Goal: Information Seeking & Learning: Learn about a topic

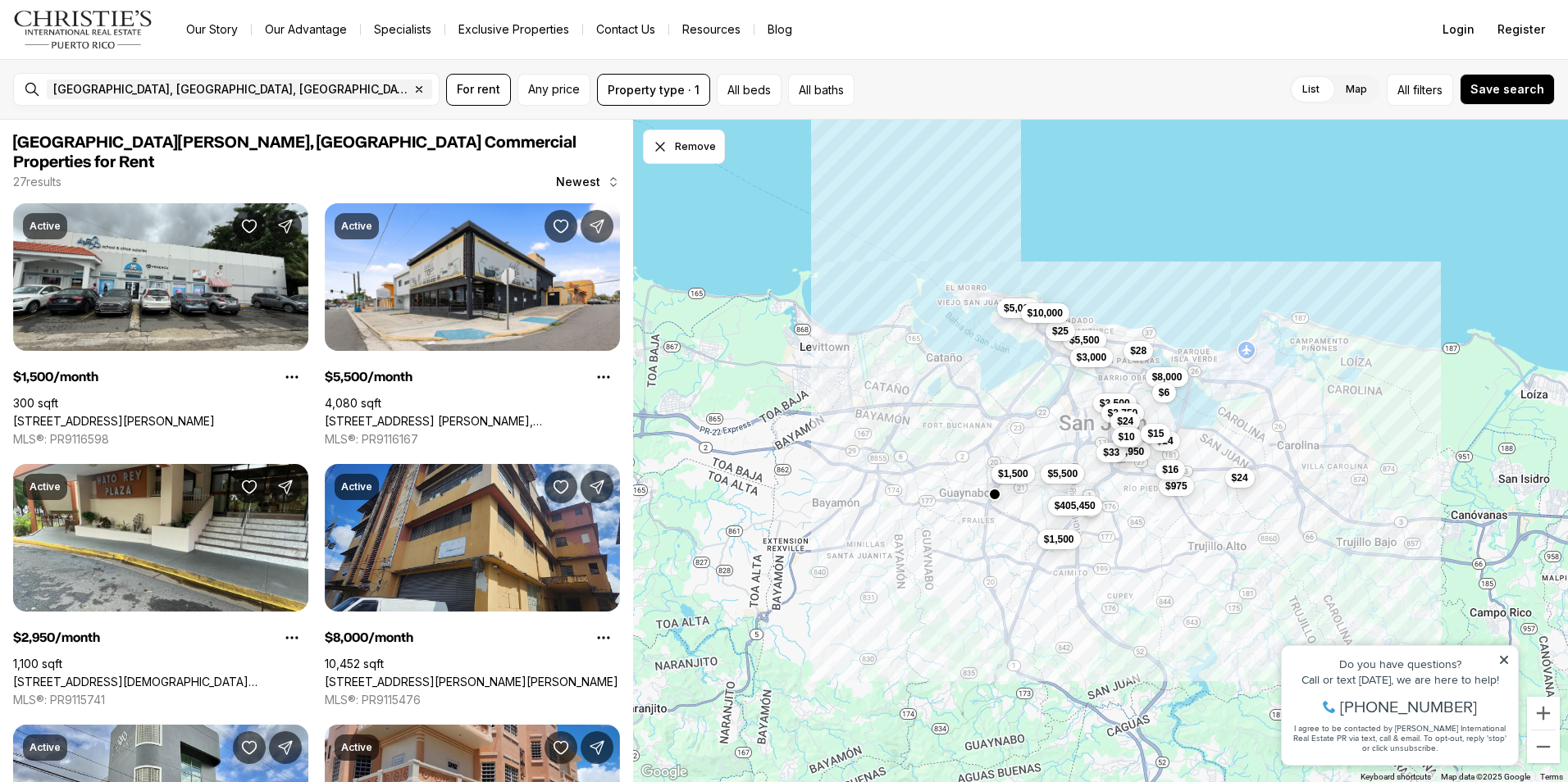
click at [1503, 661] on icon at bounding box center [1504, 660] width 8 height 8
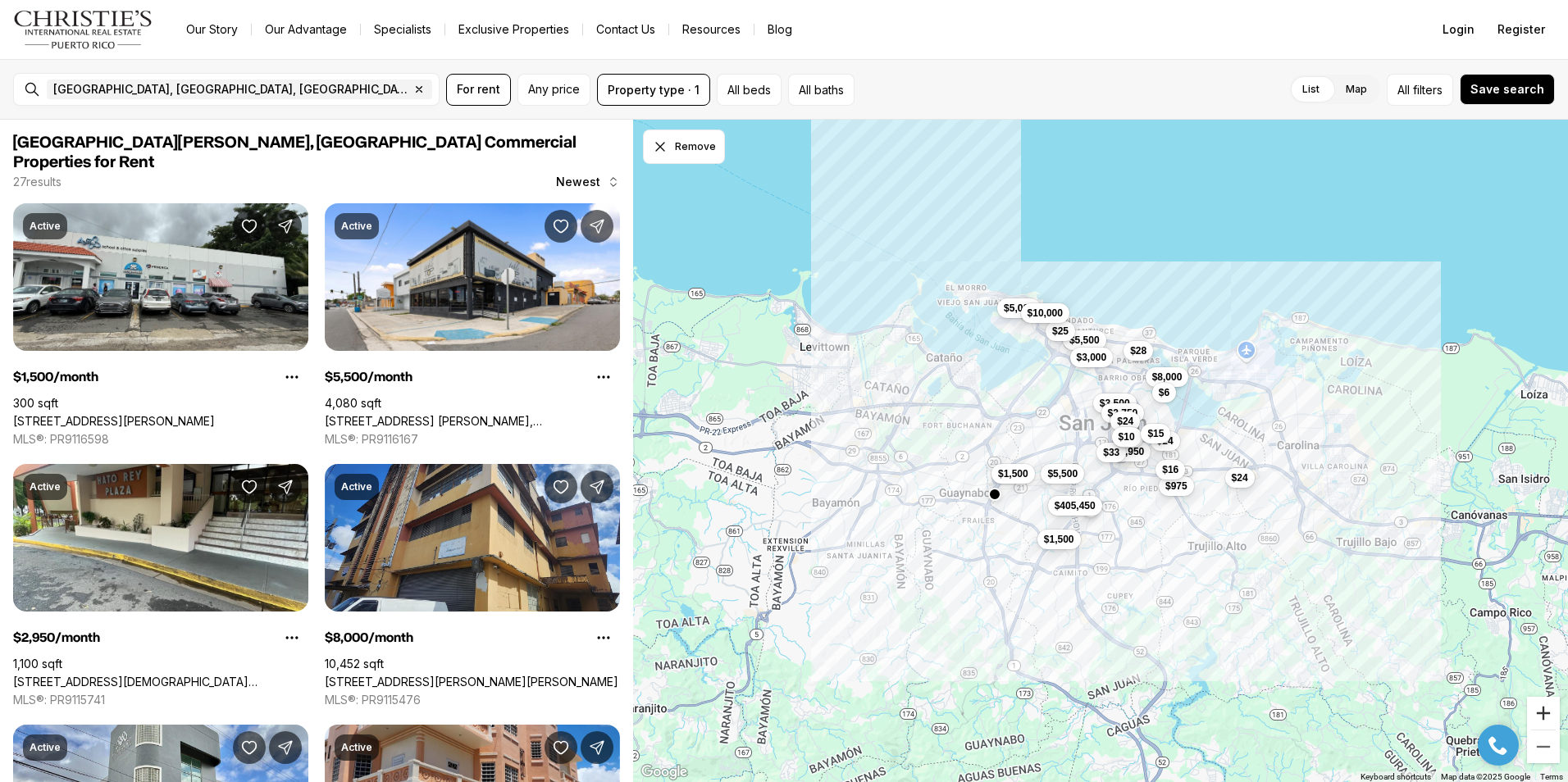
click at [1545, 713] on button "Zoom in" at bounding box center [1543, 713] width 33 height 33
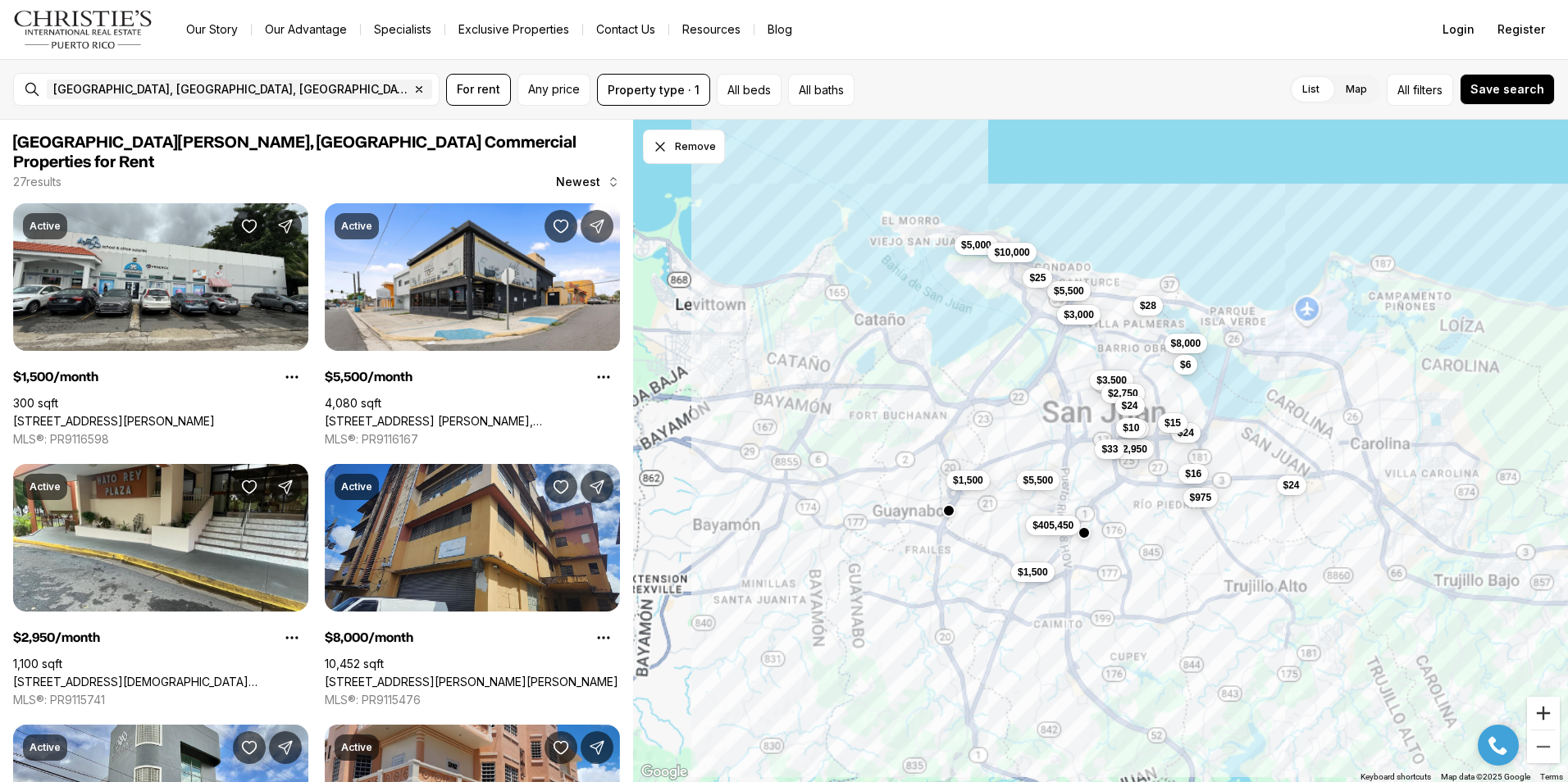
click at [1545, 713] on button "Zoom in" at bounding box center [1543, 713] width 33 height 33
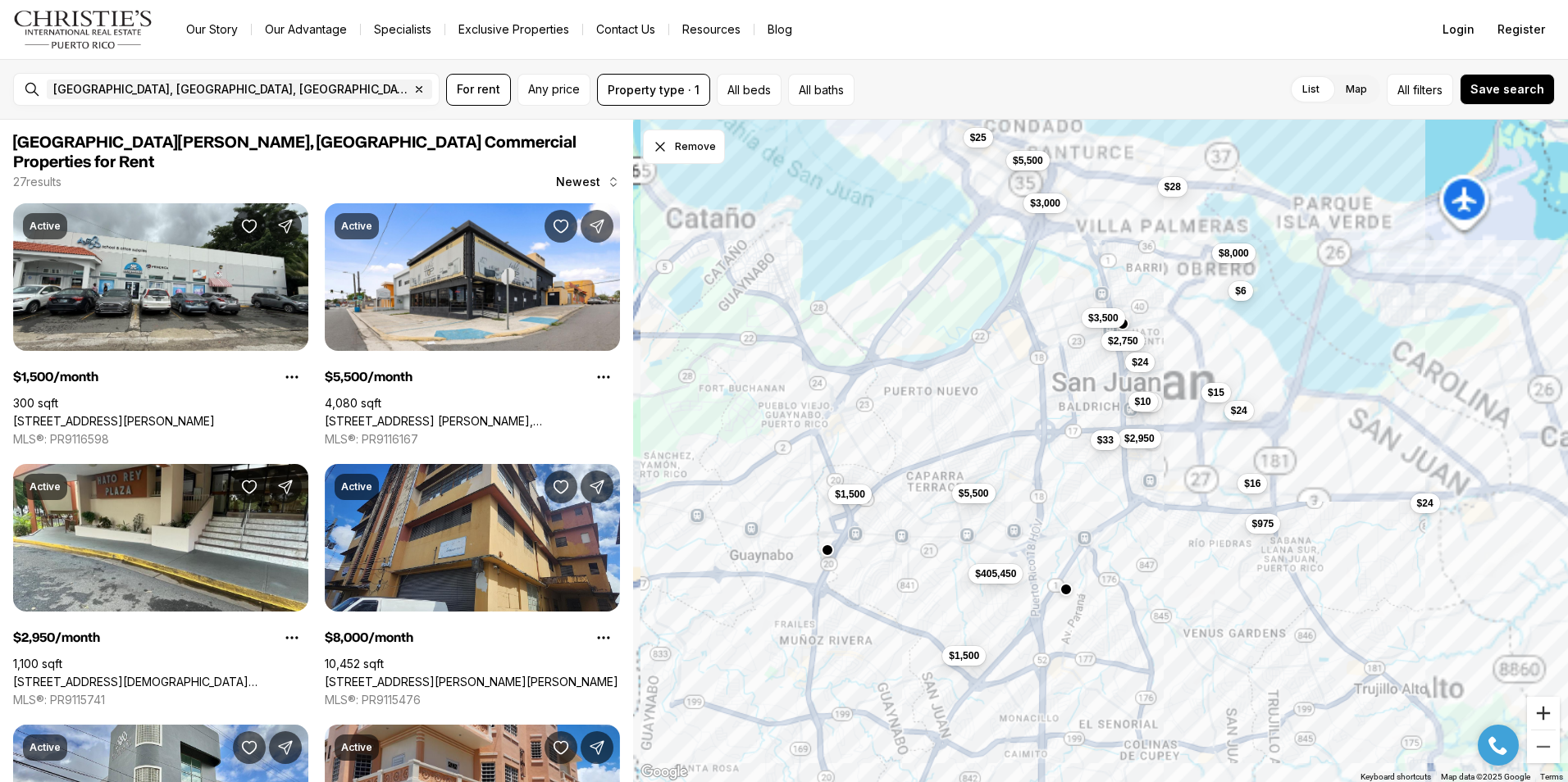
click at [1545, 713] on button "Zoom in" at bounding box center [1543, 713] width 33 height 33
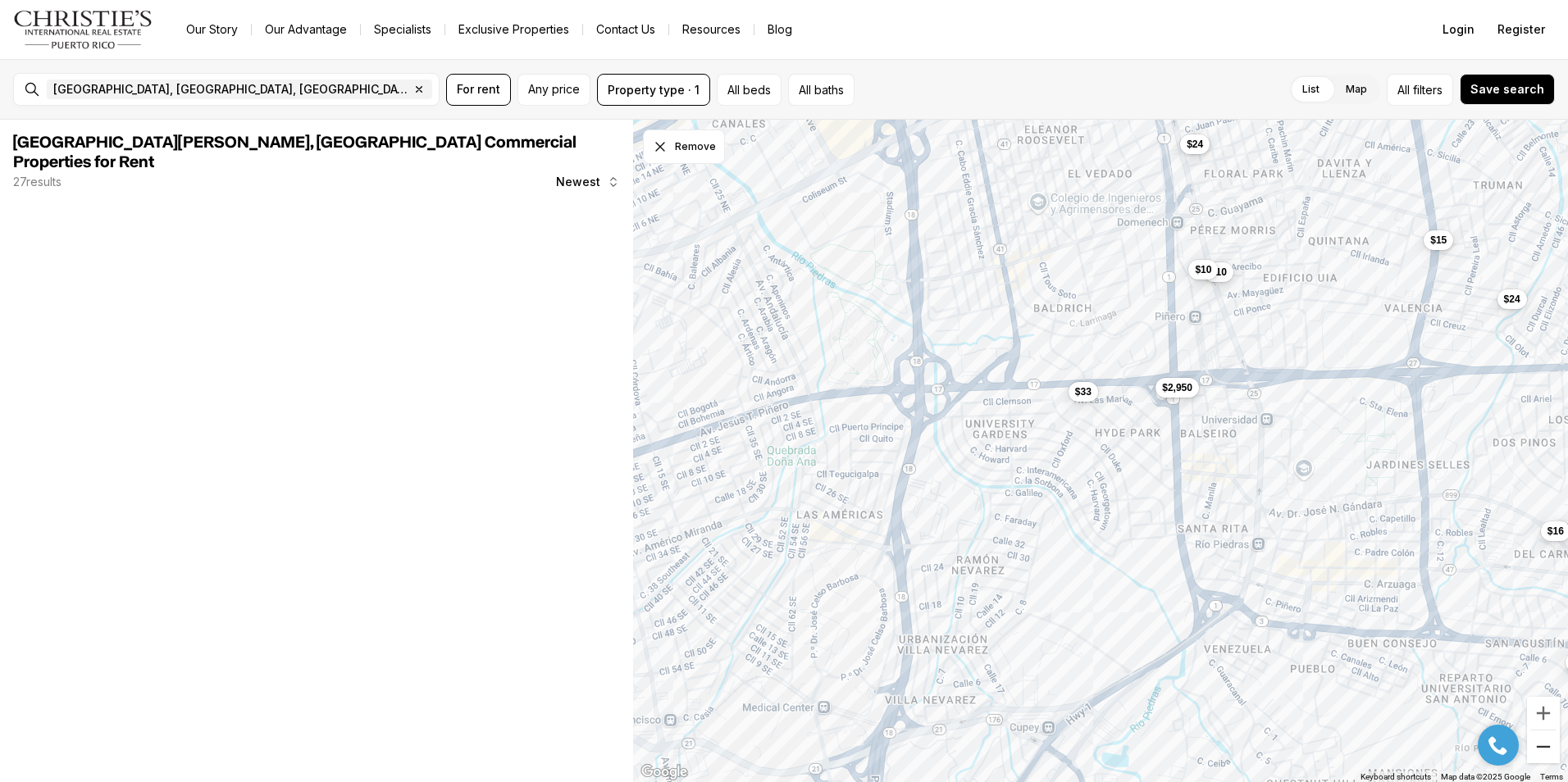
click at [1538, 756] on button "Zoom out" at bounding box center [1543, 746] width 33 height 33
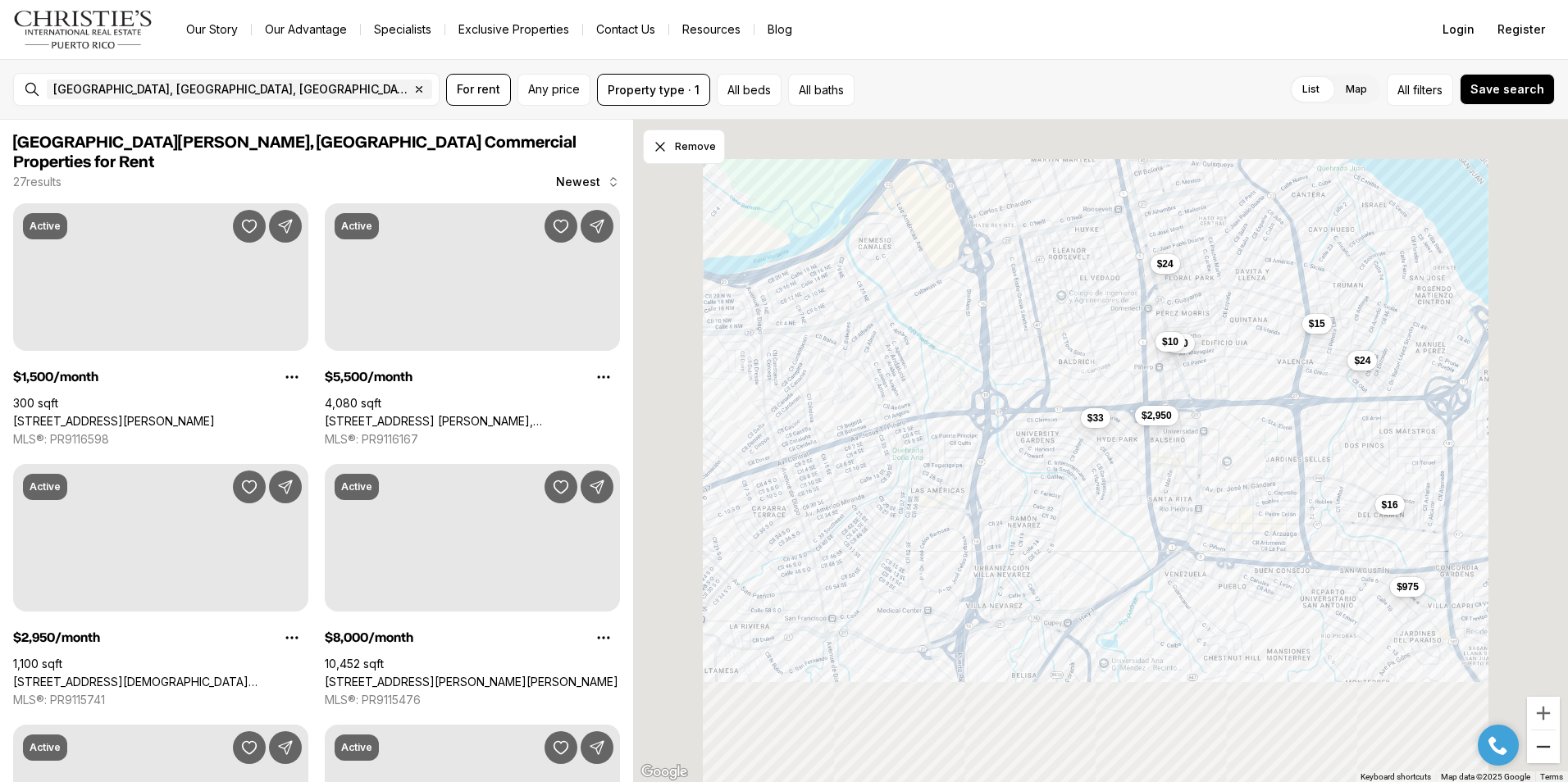
click at [1538, 756] on button "Zoom out" at bounding box center [1543, 746] width 33 height 33
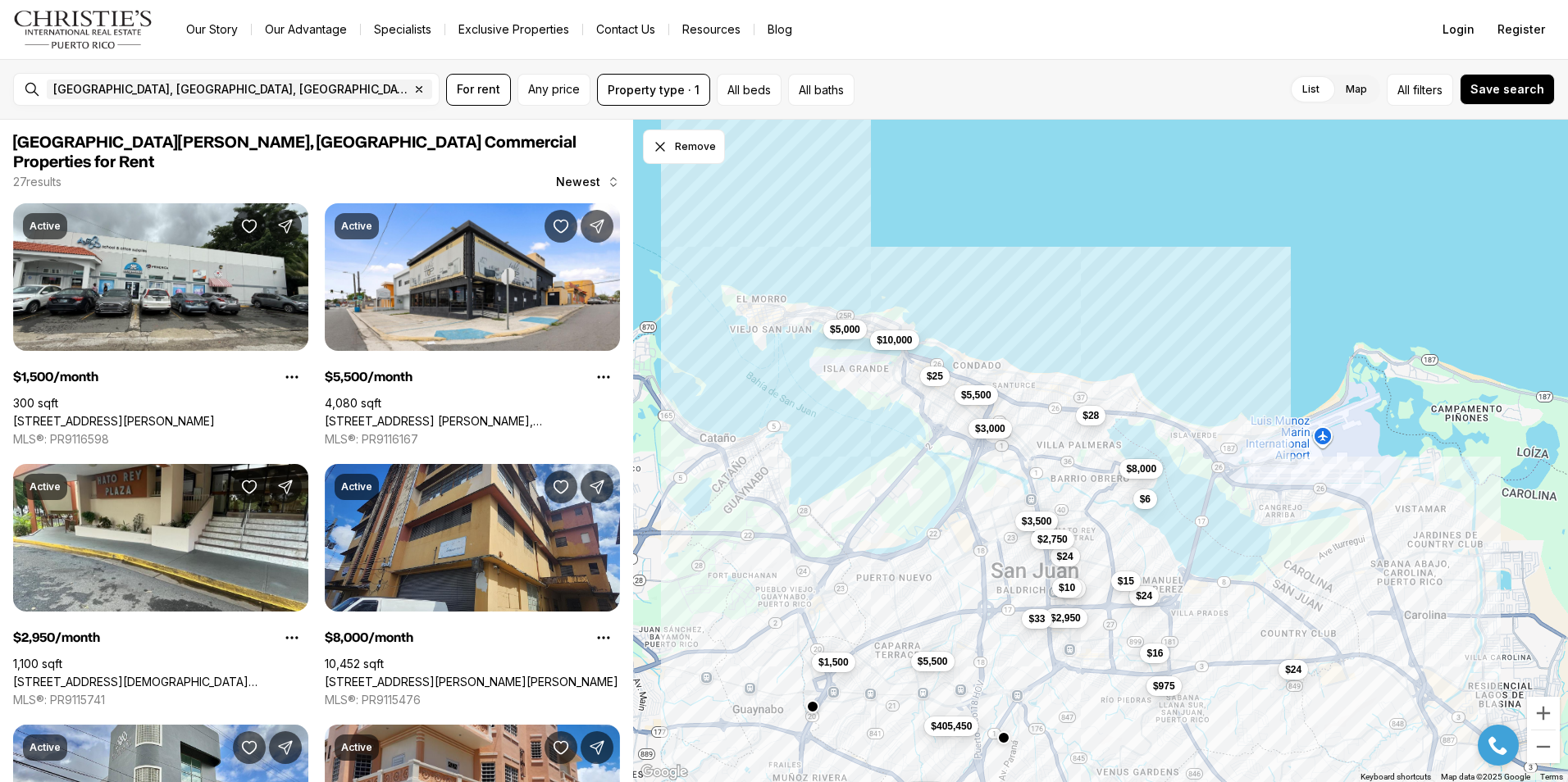
drag, startPoint x: 1103, startPoint y: 296, endPoint x: 1031, endPoint y: 471, distance: 189.2
click at [1031, 471] on div "$2,950 $975 $33 $24 $16 $24 $10 $10 $15 $1,500 $5,500 $8,000 $1,500 $5,000 $5,5…" at bounding box center [1101, 451] width 935 height 663
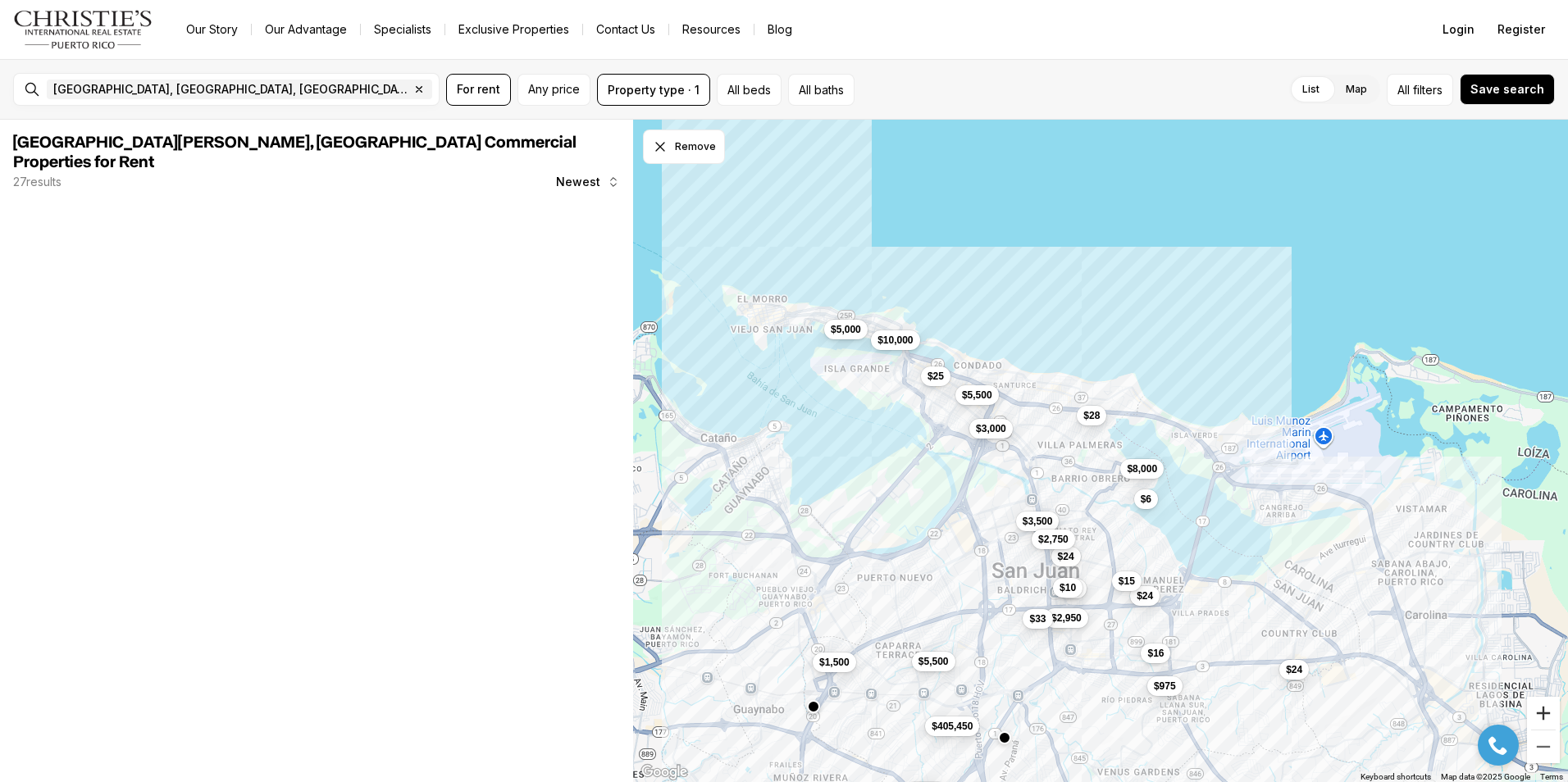
click at [1545, 716] on button "Zoom in" at bounding box center [1543, 713] width 33 height 33
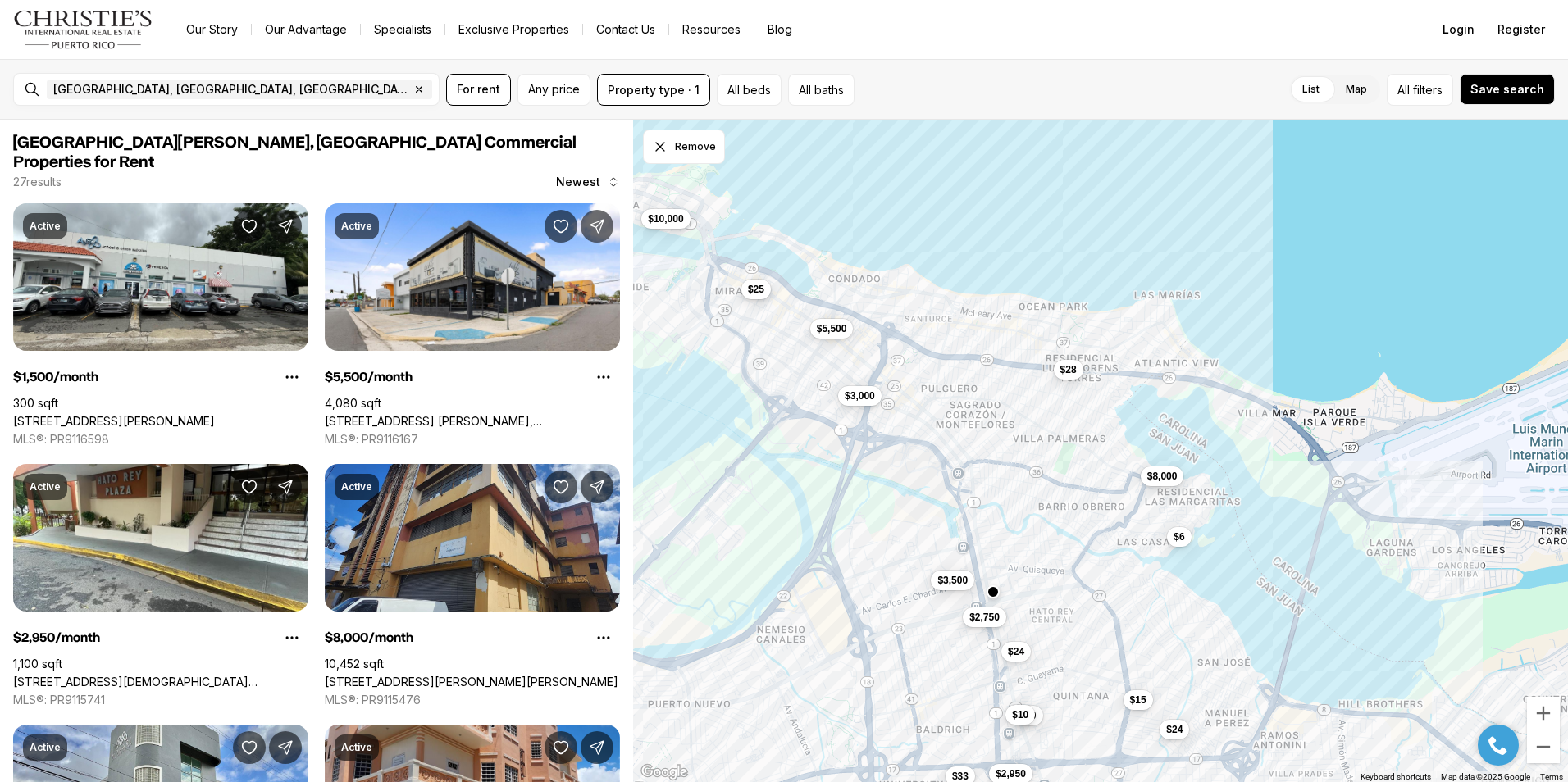
click at [759, 291] on span "$25" at bounding box center [756, 290] width 17 height 13
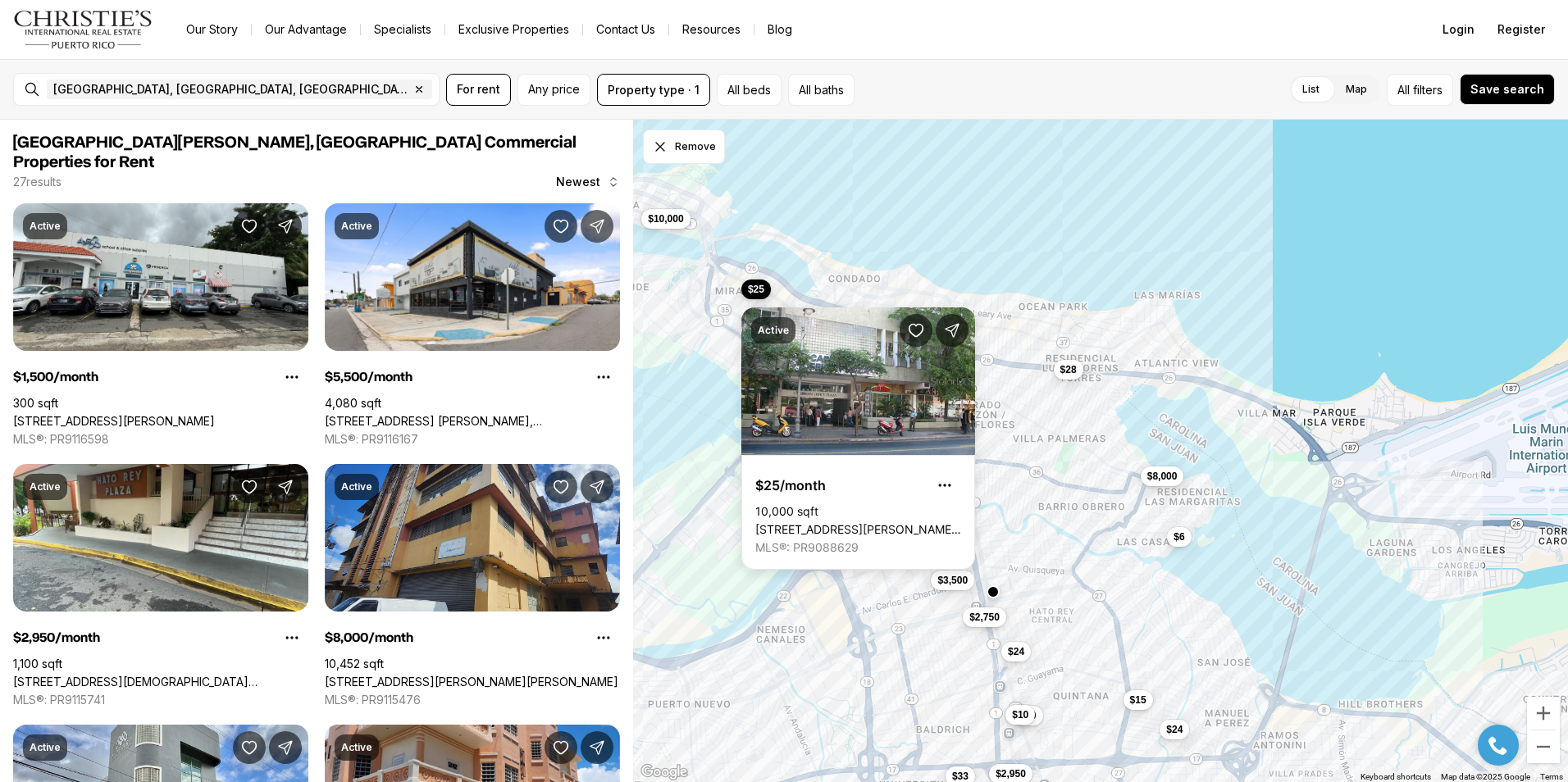
click at [798, 239] on div "$2,950 $33 $24 $24 $10 $10 $15 $8,000 $5,500 $3,000 $3,500 $2,750 $25 $10,000 $…" at bounding box center [1101, 451] width 935 height 663
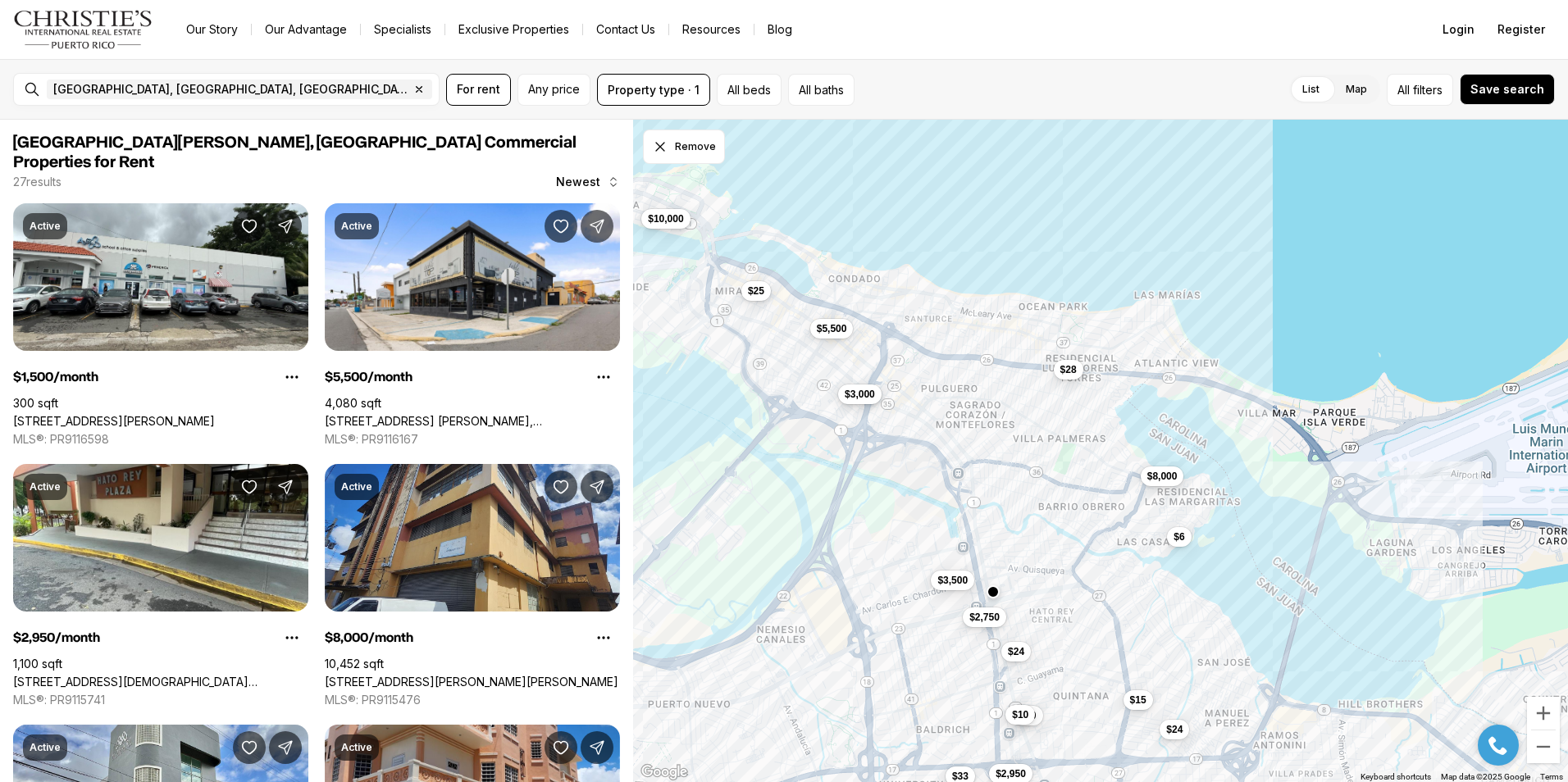
click at [862, 393] on span "$3,000" at bounding box center [859, 394] width 30 height 13
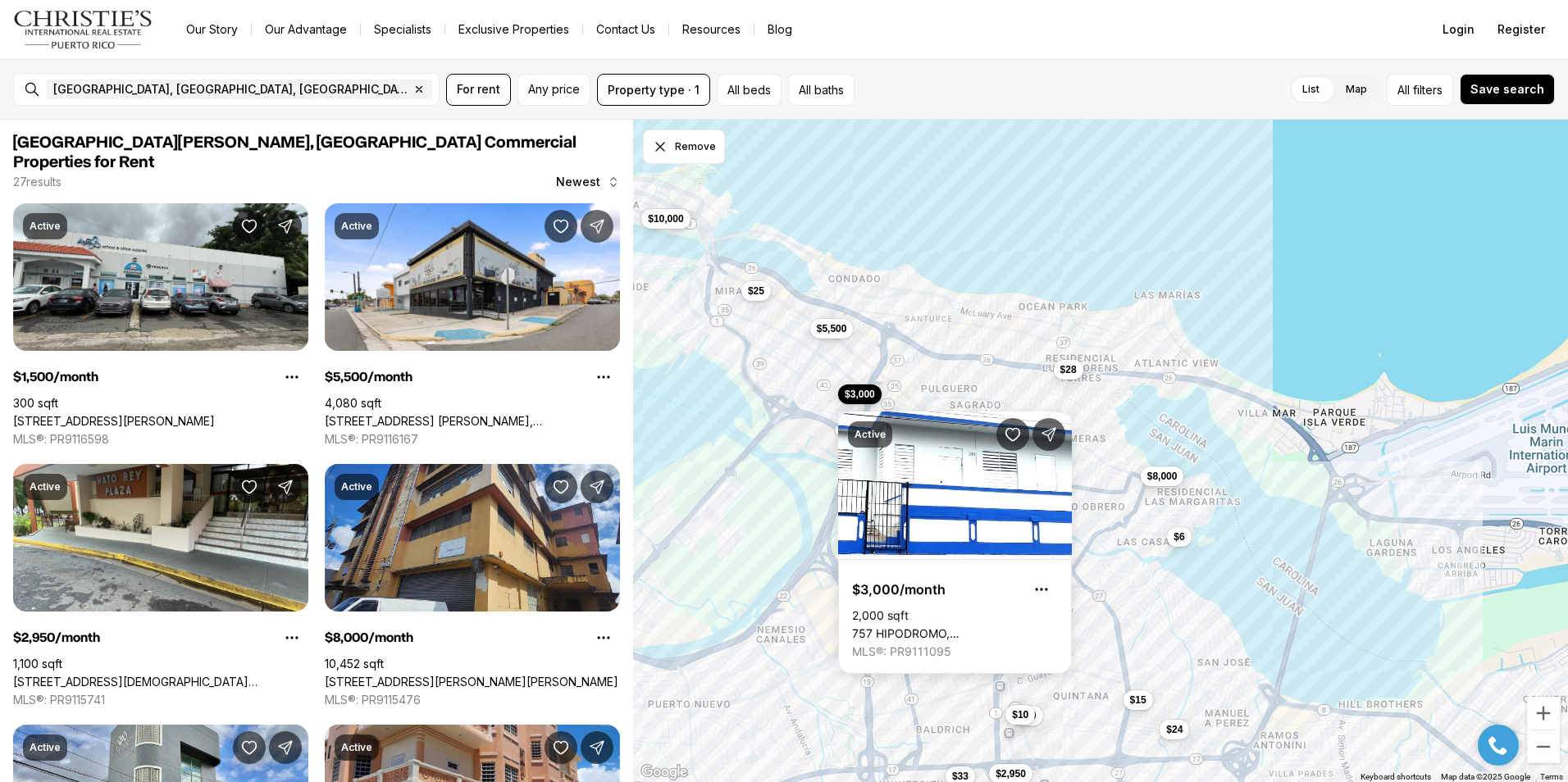
click at [877, 305] on div "$2,950 $33 $24 $24 $10 $10 $15 $8,000 $5,500 $3,000 $3,500 $2,750 $25 $10,000 $…" at bounding box center [1101, 451] width 935 height 663
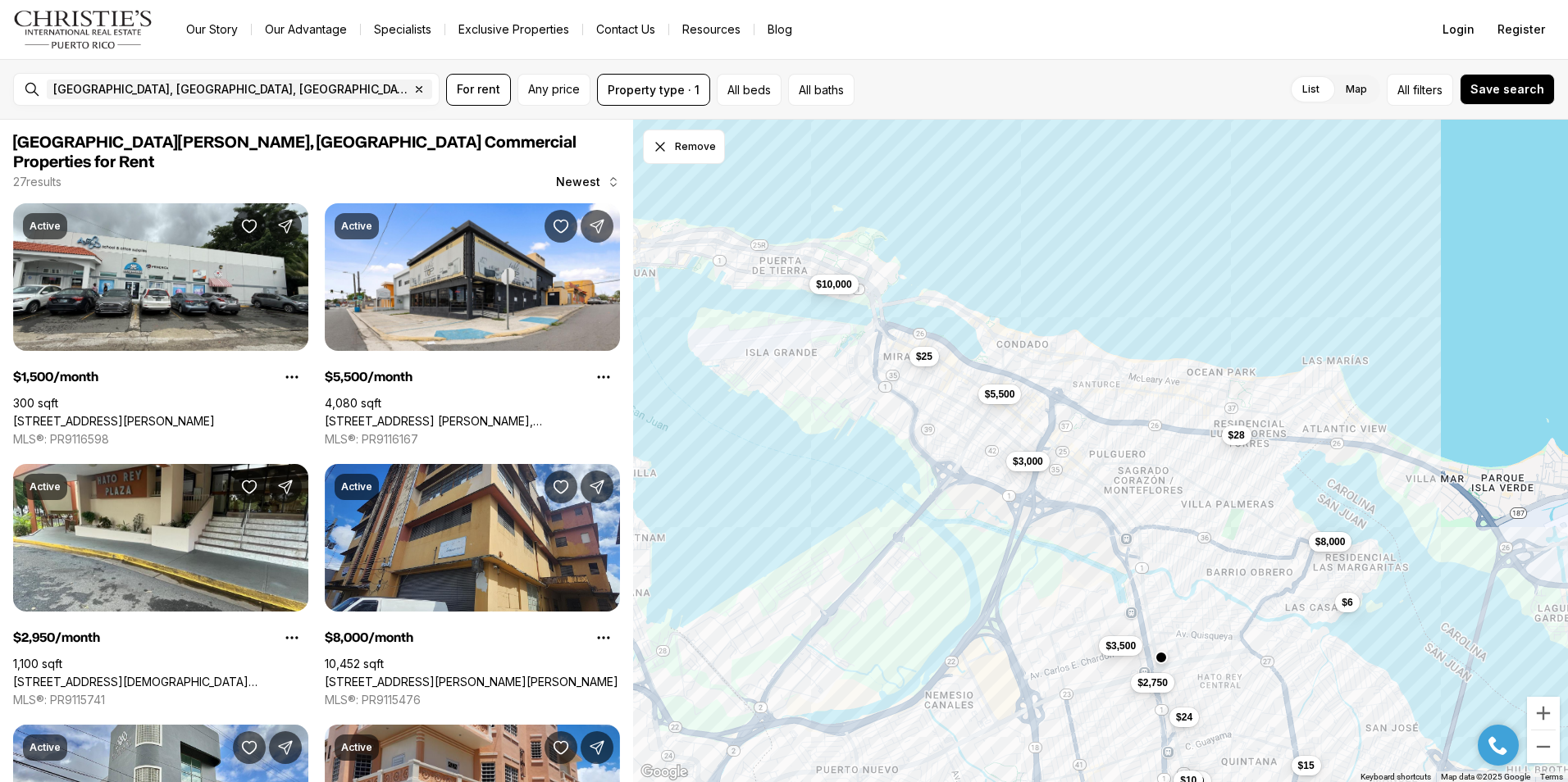
drag, startPoint x: 834, startPoint y: 368, endPoint x: 1008, endPoint y: 432, distance: 185.4
click at [1008, 432] on div "$2,950 $33 $24 $24 $10 $10 $15 $8,000 $5,500 $3,000 $3,500 $2,750 $25 $10,000 $…" at bounding box center [1101, 451] width 935 height 663
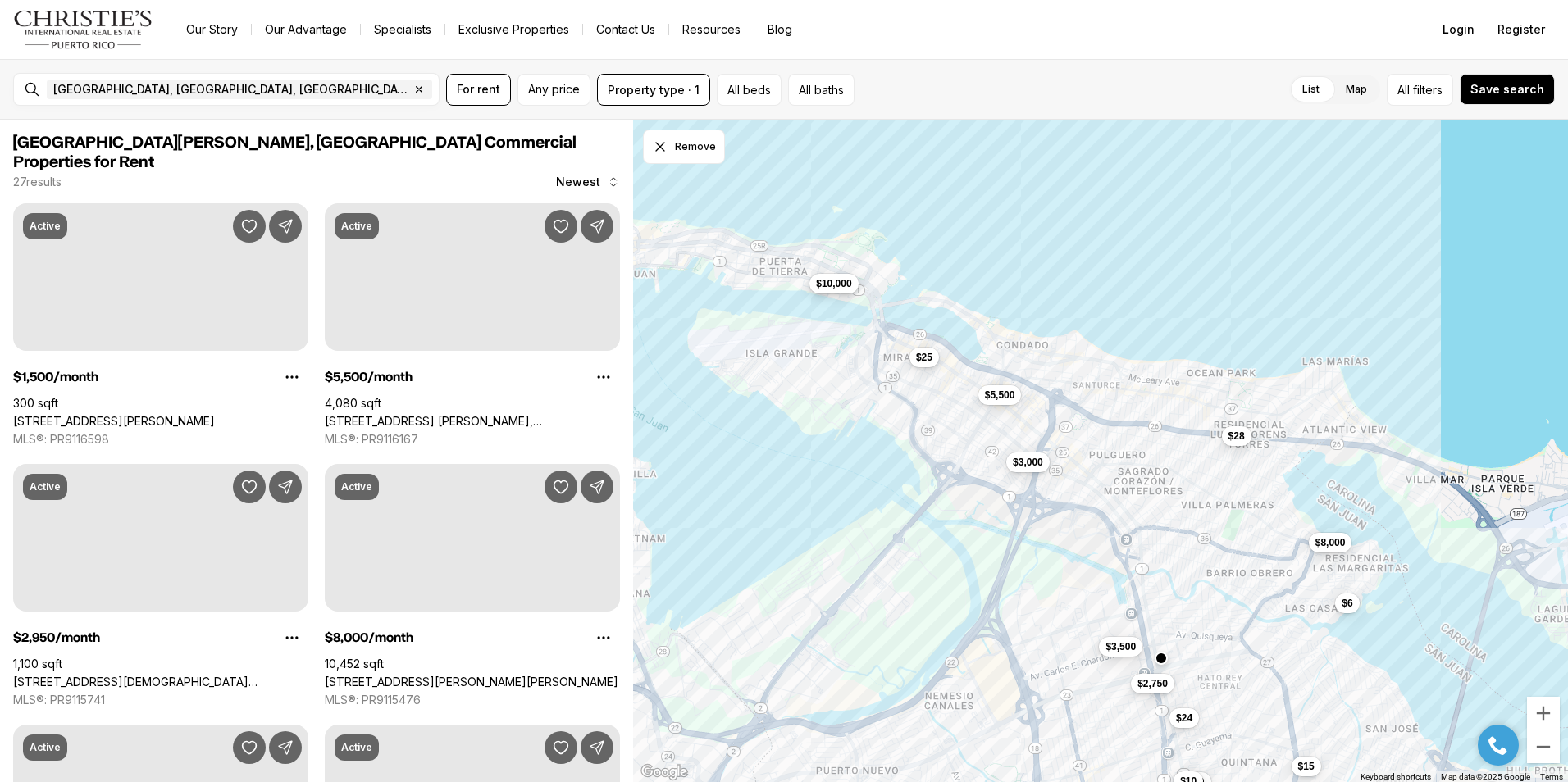
click at [826, 291] on button "$10,000" at bounding box center [833, 282] width 49 height 19
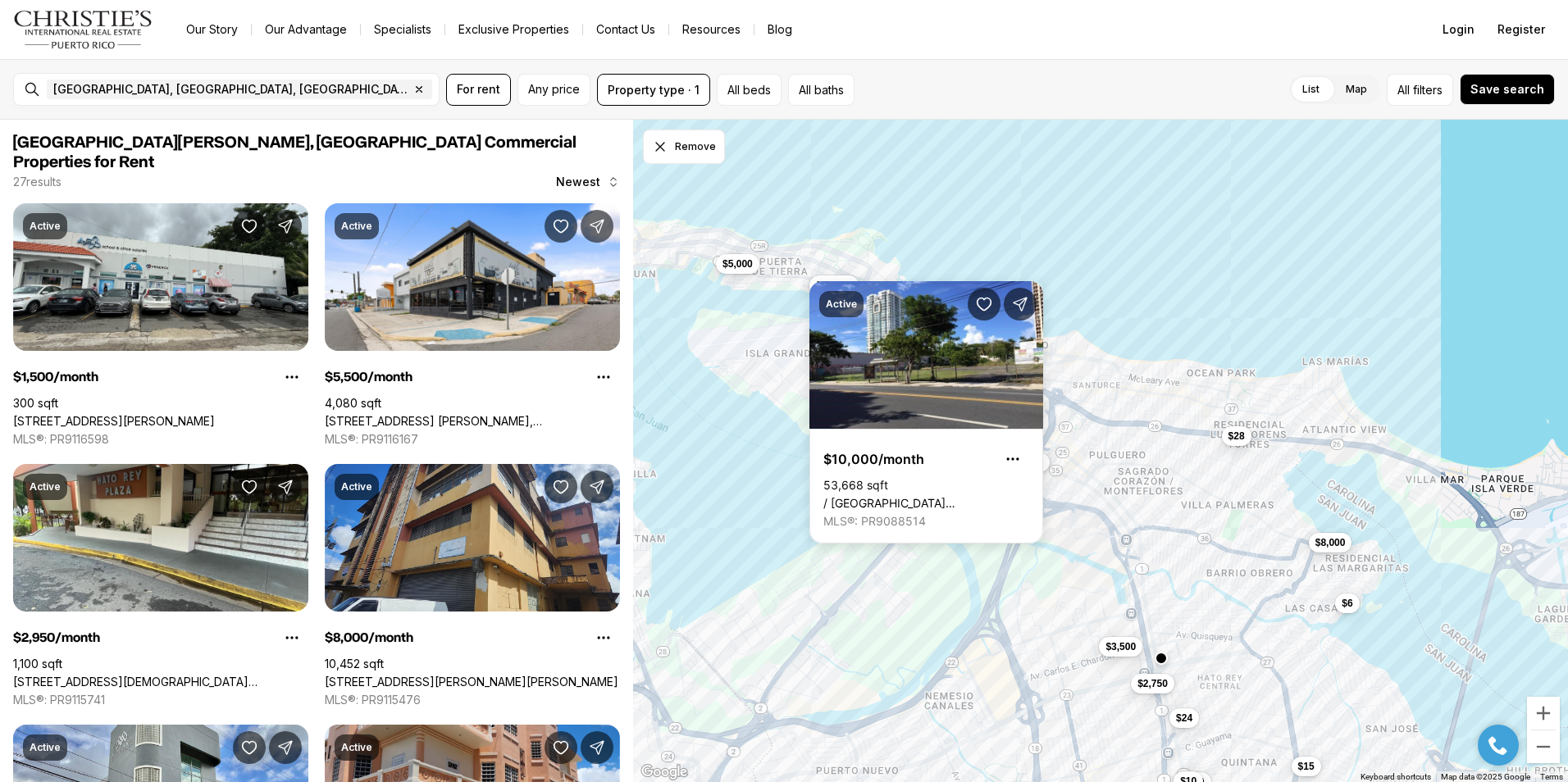
drag, startPoint x: 731, startPoint y: 279, endPoint x: 776, endPoint y: 292, distance: 46.8
click at [776, 292] on div "$24 $10 $10 $15 $8,000 $5,500 $3,000 $3,500 $2,750 $25 $10,000 $28 $6 $5,000" at bounding box center [1101, 451] width 935 height 663
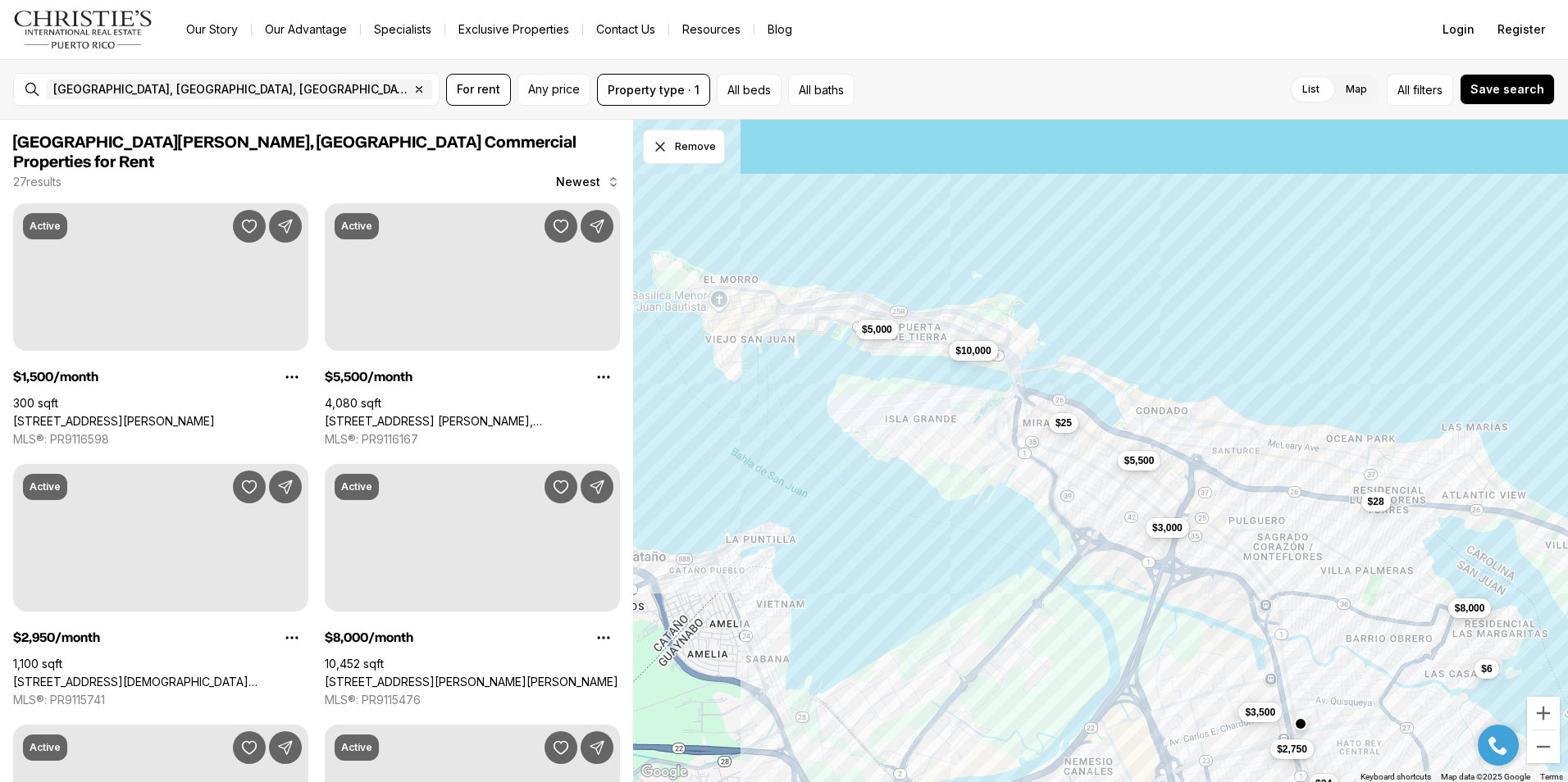
drag, startPoint x: 771, startPoint y: 295, endPoint x: 910, endPoint y: 367, distance: 156.5
click at [910, 367] on div "$24 $10 $10 $15 $8,000 $5,500 $3,000 $3,500 $2,750 $25 $10,000 $28 $6 $5,000" at bounding box center [1101, 451] width 935 height 663
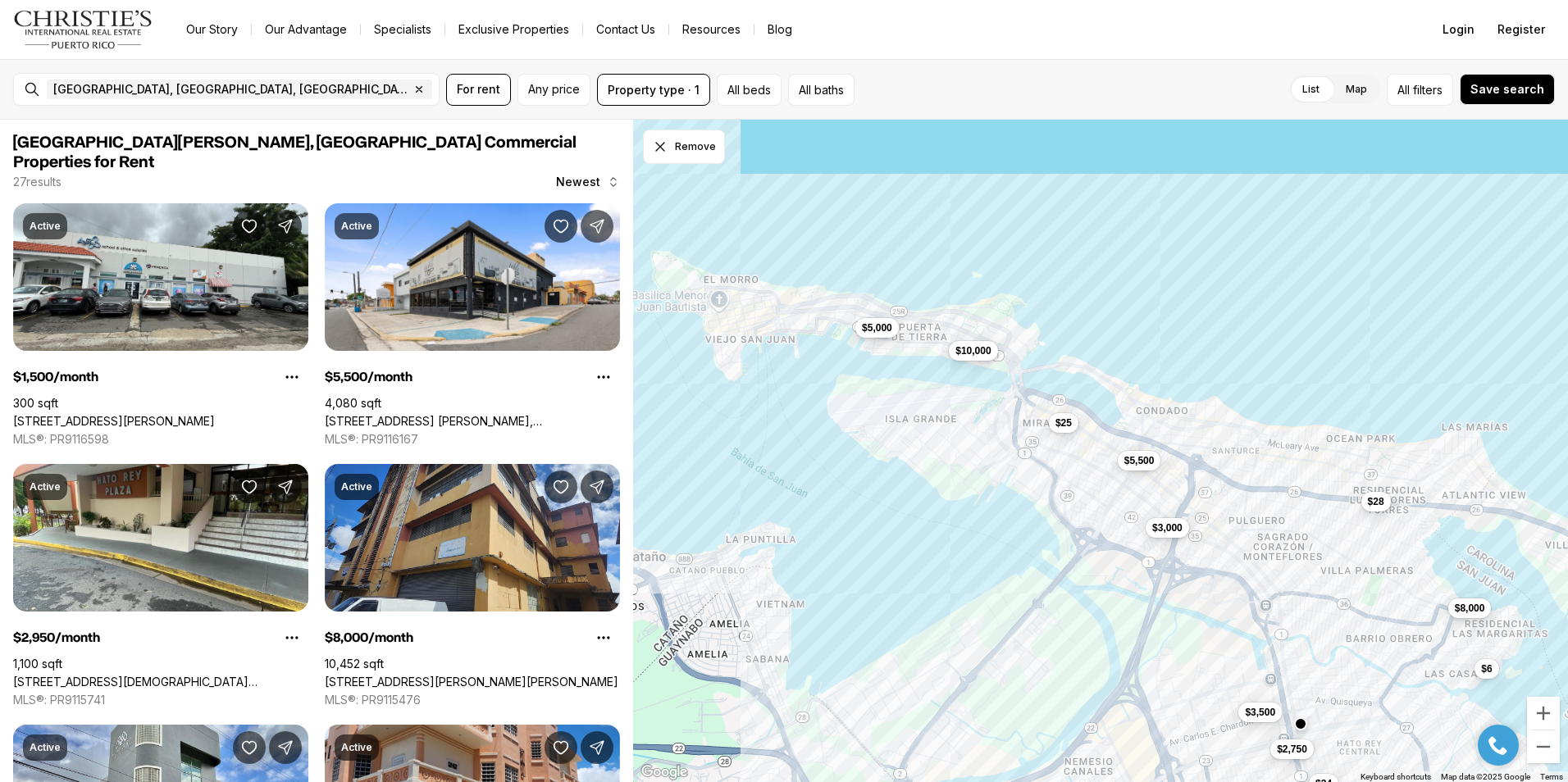
click at [861, 336] on button "$5,000" at bounding box center [877, 327] width 44 height 19
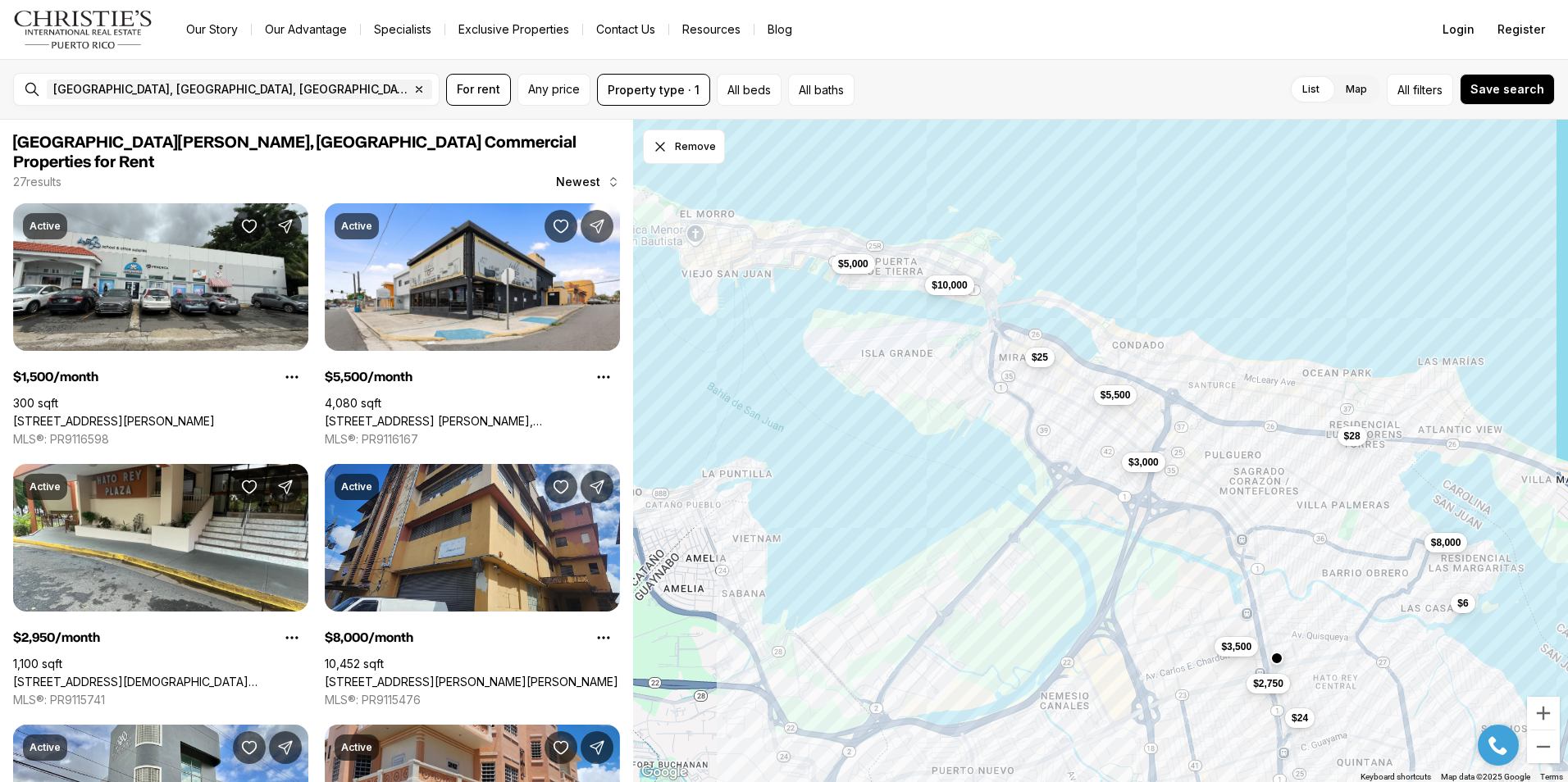
drag, startPoint x: 735, startPoint y: 383, endPoint x: 710, endPoint y: 317, distance: 70.6
click at [710, 317] on div "$24 $8,000 $5,500 $3,000 $3,500 $2,750 $25 $10,000 $28 $6 $5,000" at bounding box center [1101, 451] width 935 height 663
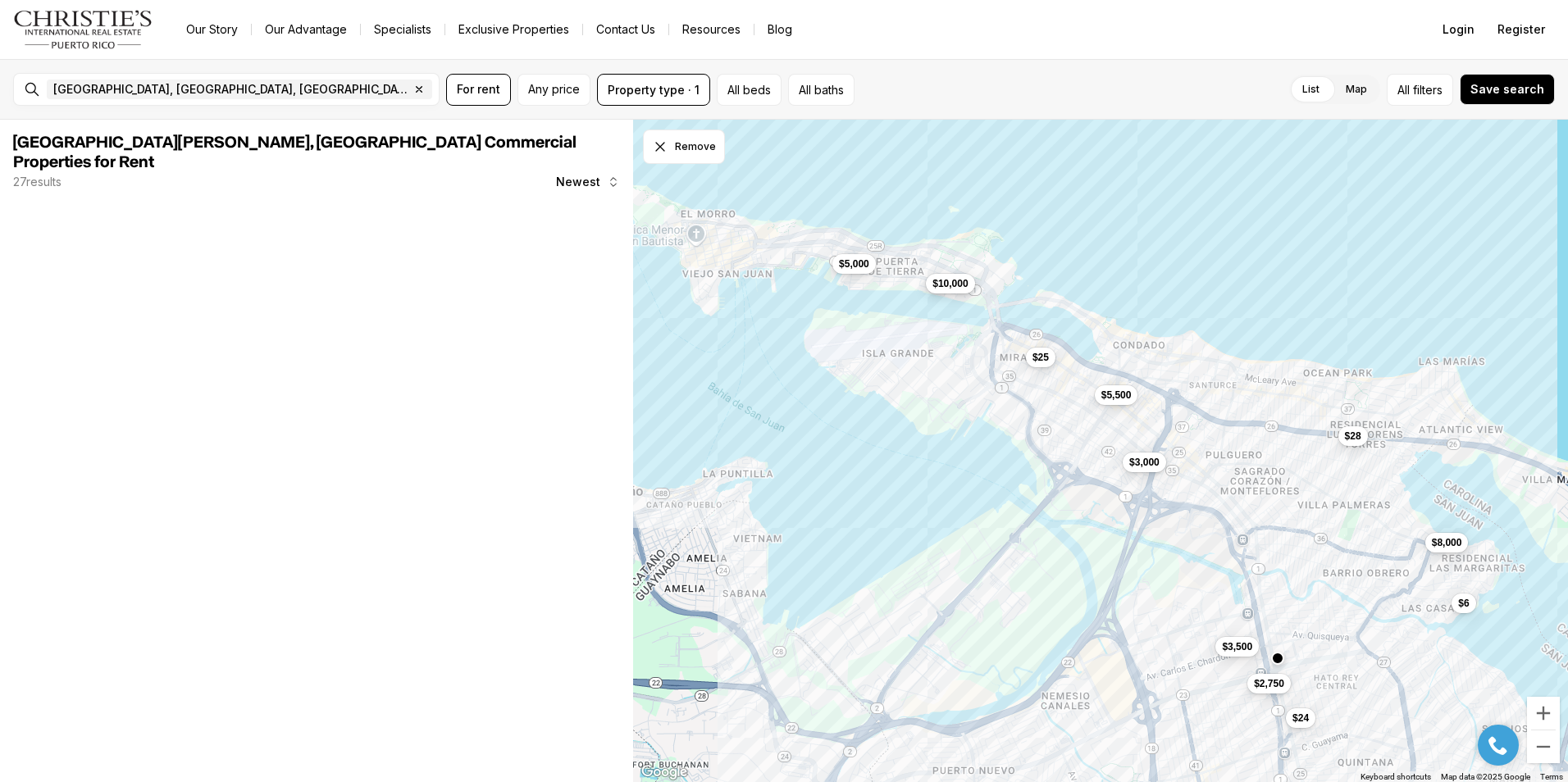
click at [957, 290] on span "$10,000" at bounding box center [950, 283] width 35 height 13
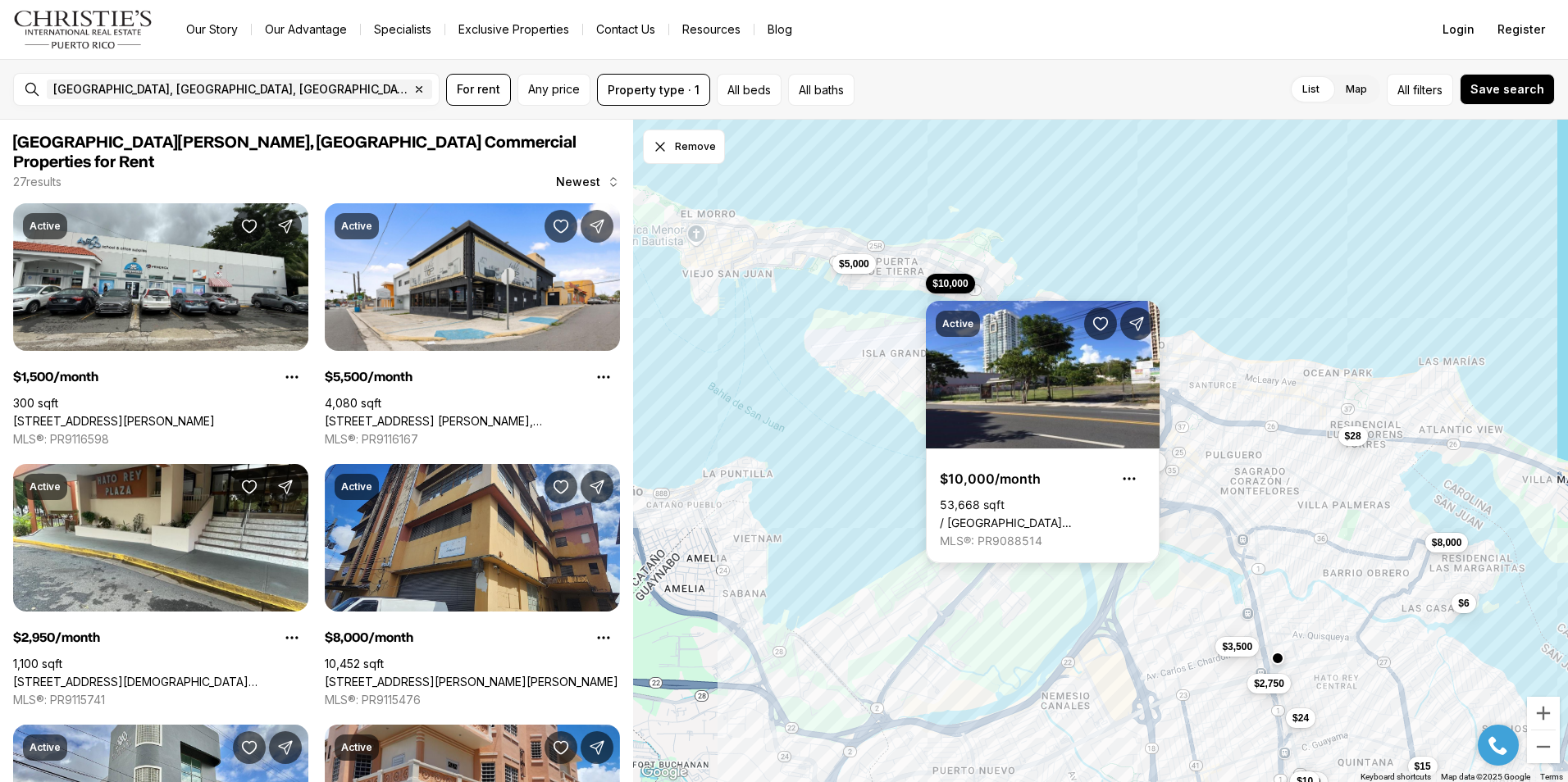
click at [1132, 267] on div "$24 $8,000 $5,500 $3,000 $3,500 $2,750 $25 $10,000 $28 $6 $5,000 $10 $10 $15" at bounding box center [1101, 451] width 935 height 663
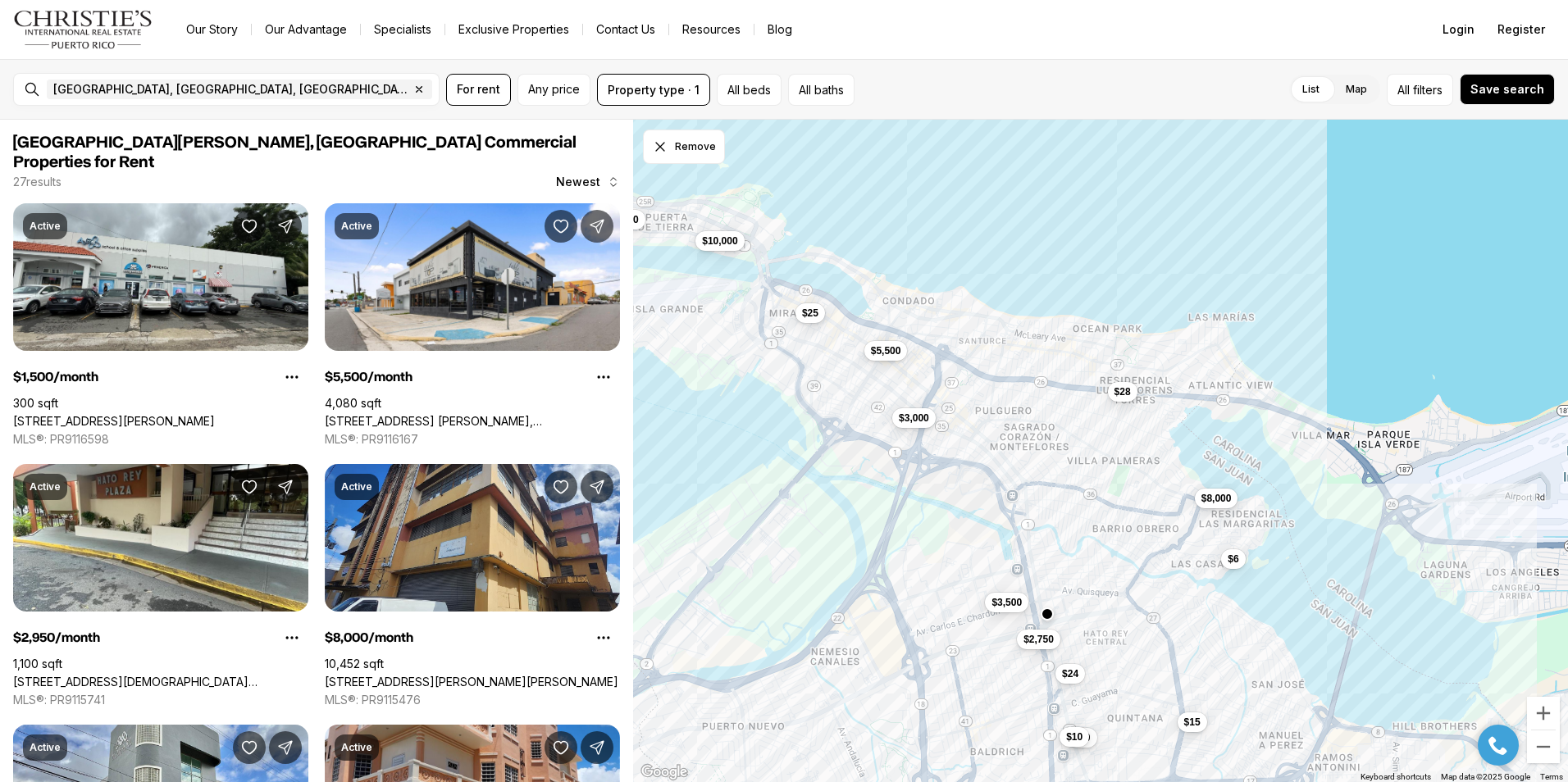
drag, startPoint x: 1152, startPoint y: 416, endPoint x: 924, endPoint y: 372, distance: 232.2
click at [924, 372] on div "$24 $8,000 $5,500 $3,000 $3,500 $2,750 $25 $10,000 $28 $6 $5,000 $10 $10 $15" at bounding box center [1101, 451] width 935 height 663
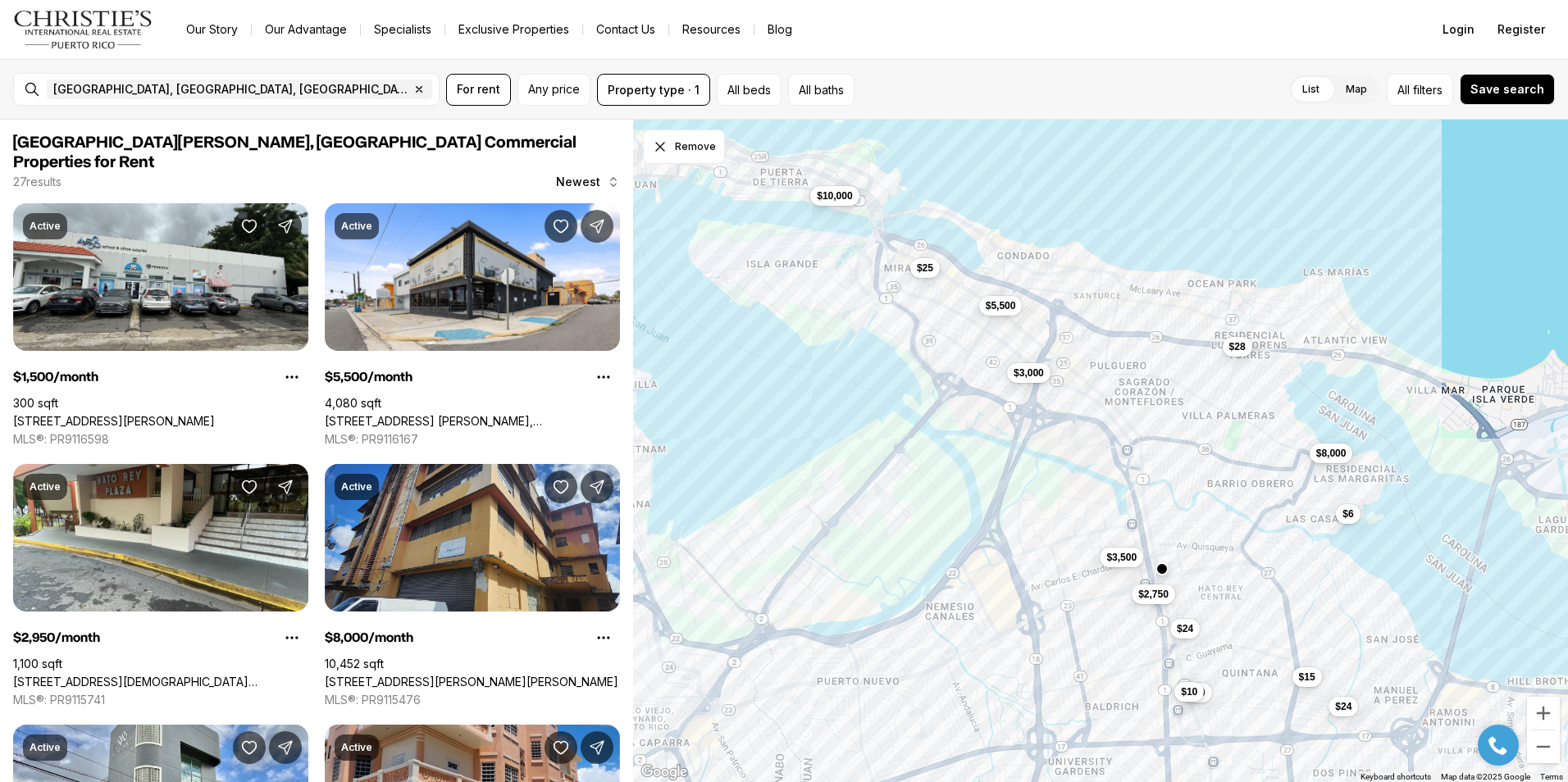
drag, startPoint x: 1028, startPoint y: 533, endPoint x: 1148, endPoint y: 484, distance: 129.6
click at [1148, 484] on div "$24 $8,000 $5,500 $3,000 $3,500 $2,750 $25 $10,000 $28 $6 $10 $10 $15 $24" at bounding box center [1101, 451] width 935 height 663
click at [412, 87] on icon "button" at bounding box center [419, 90] width 13 height 13
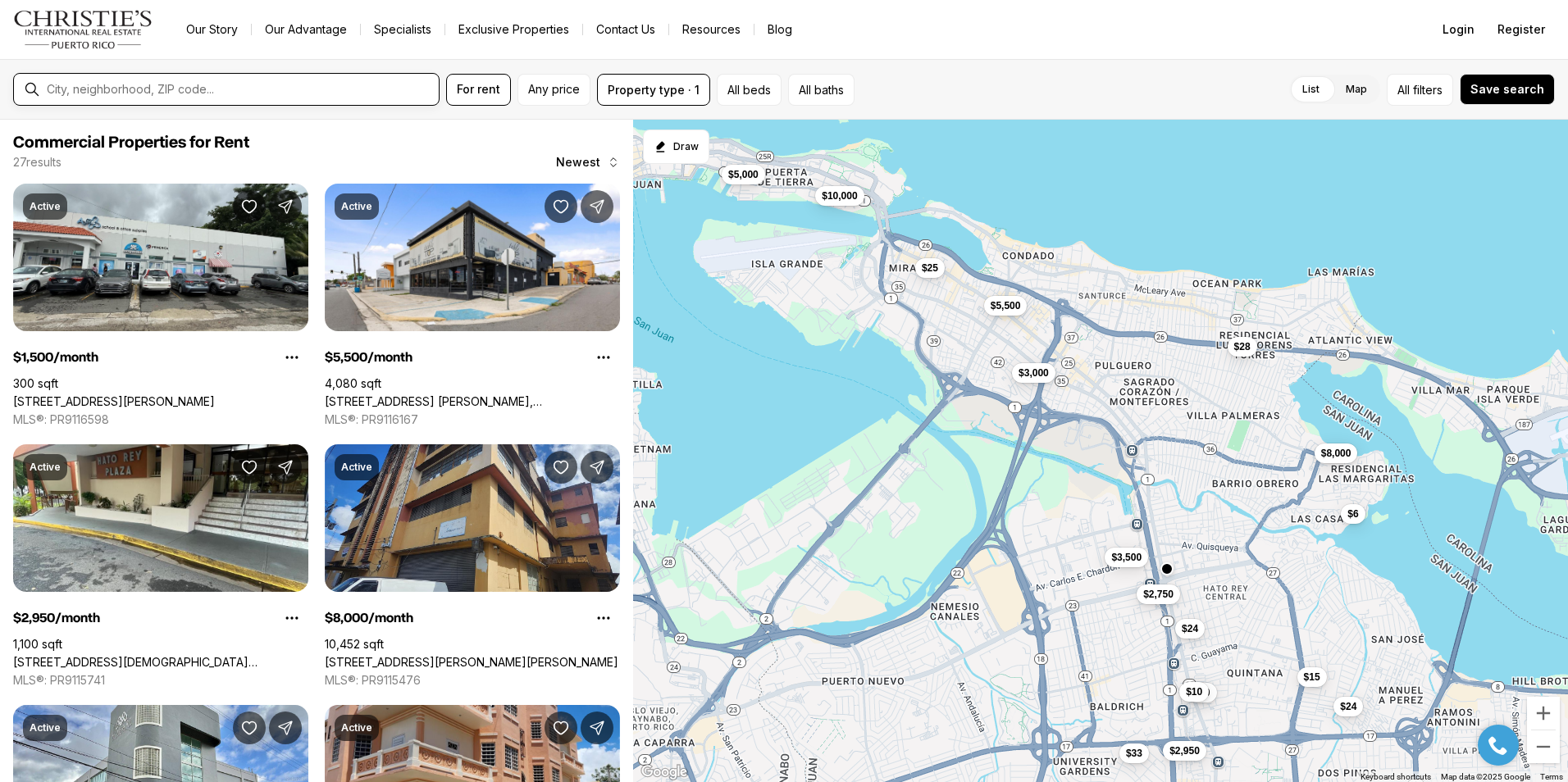
click at [132, 88] on input "text" at bounding box center [240, 90] width 385 height 13
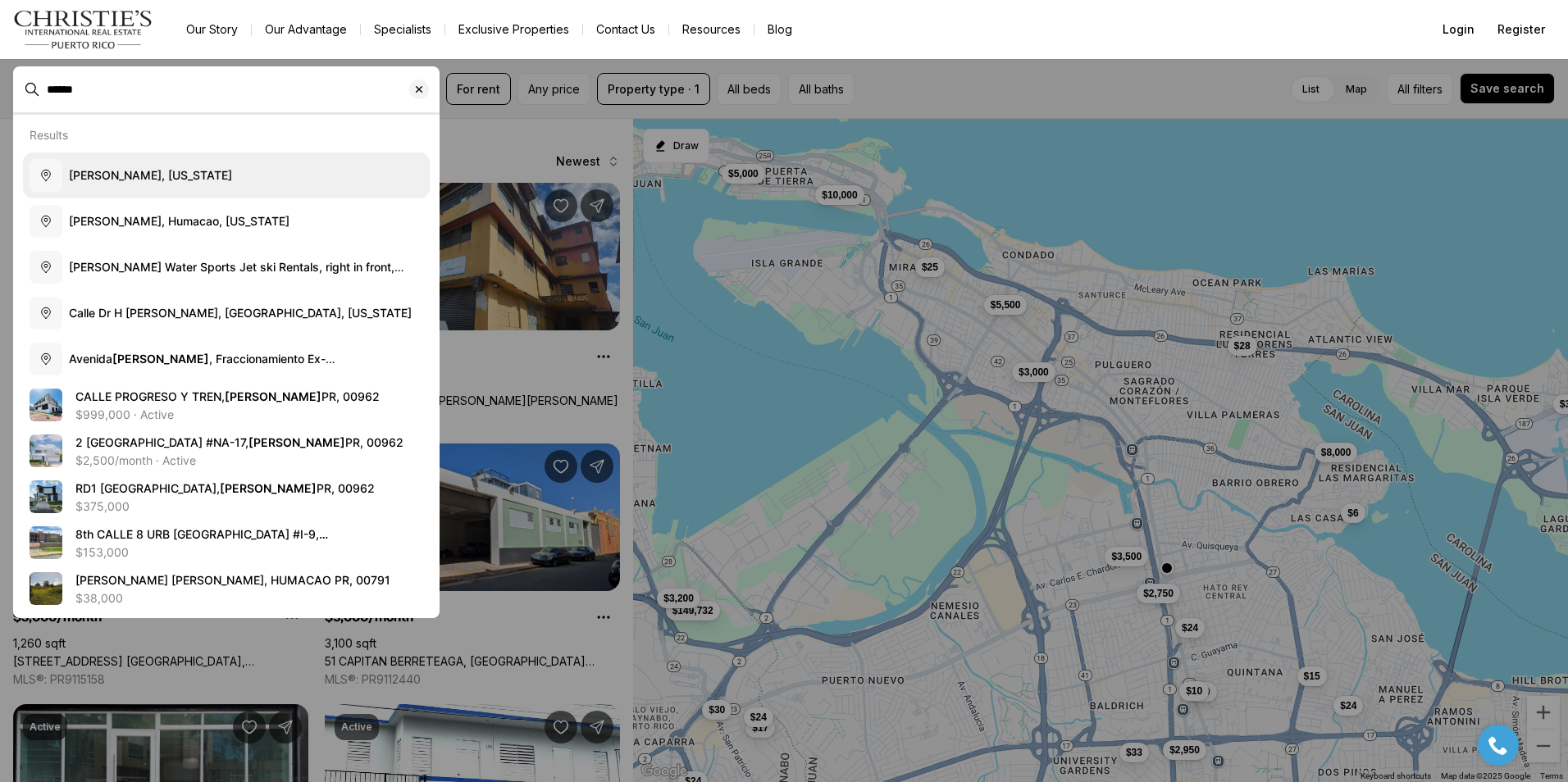
type input "******"
click at [144, 183] on span "[PERSON_NAME], [US_STATE]" at bounding box center [150, 176] width 163 height 17
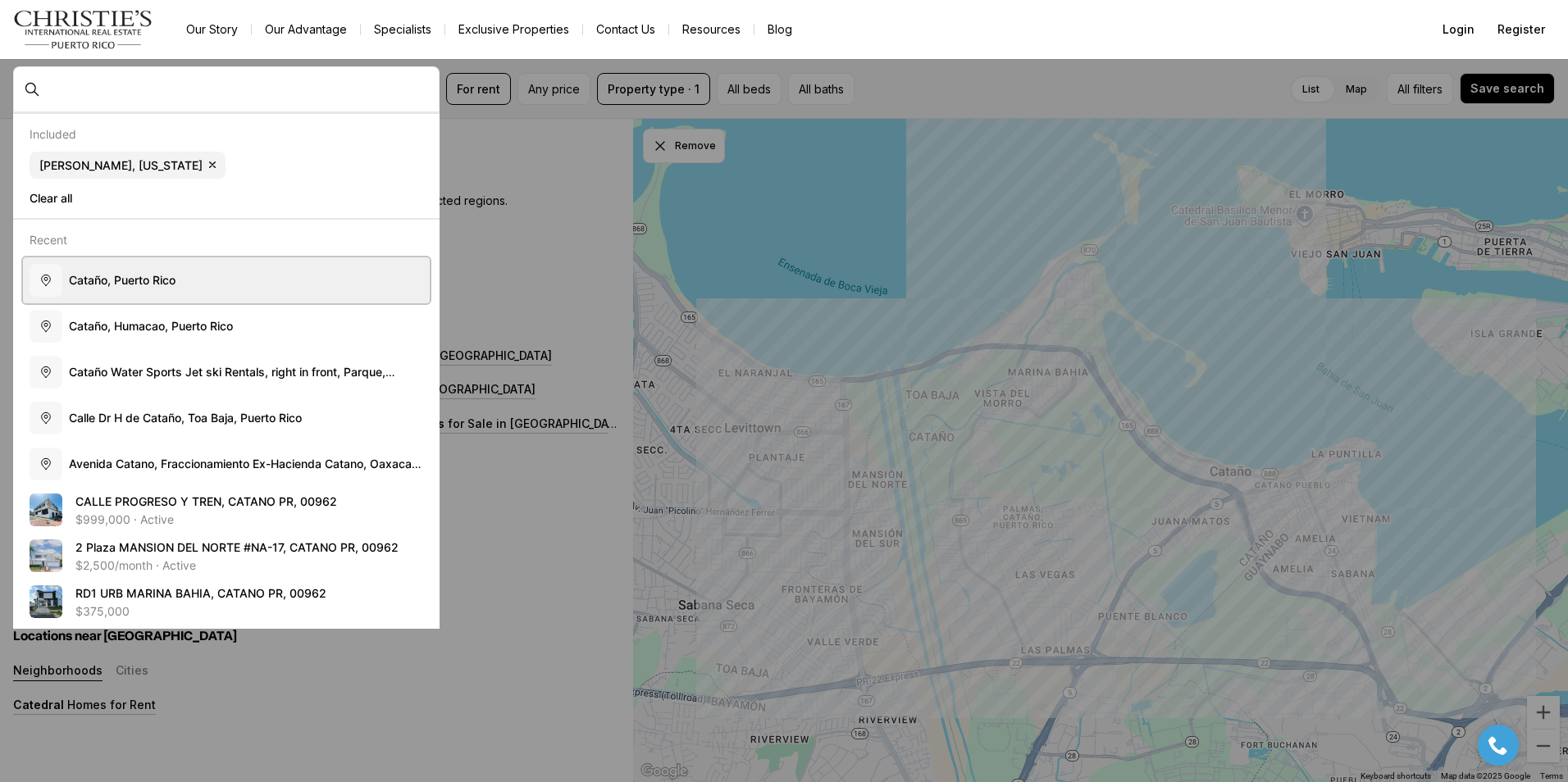
click at [129, 280] on span "C a t a ñ o , P u e r t o R i c o" at bounding box center [121, 280] width 106 height 14
click at [129, 279] on span "C a t a ñ o , P u e r t o R i c o" at bounding box center [121, 280] width 106 height 14
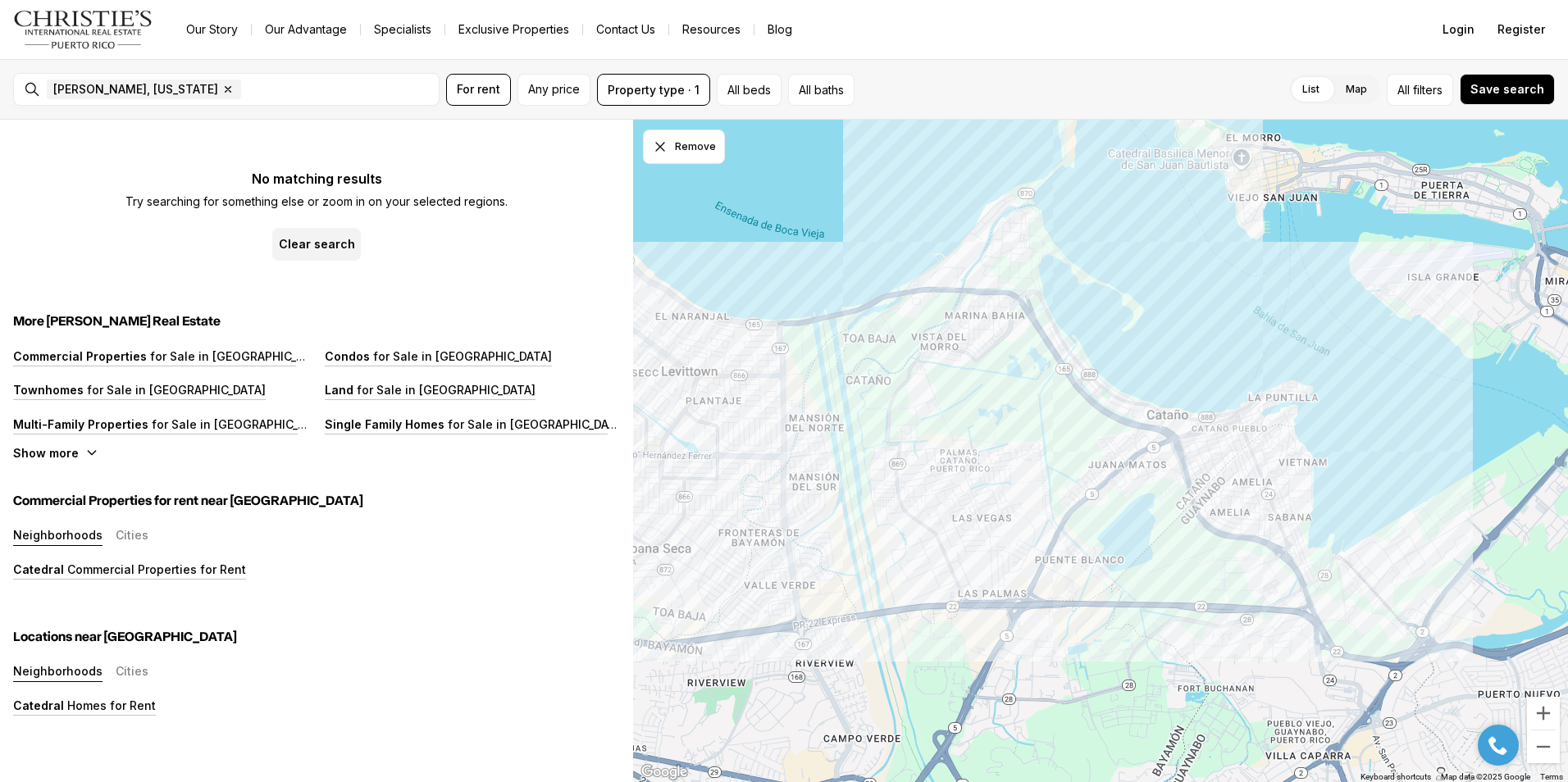
drag, startPoint x: 916, startPoint y: 453, endPoint x: 849, endPoint y: 392, distance: 90.6
click at [849, 392] on div at bounding box center [1101, 451] width 935 height 663
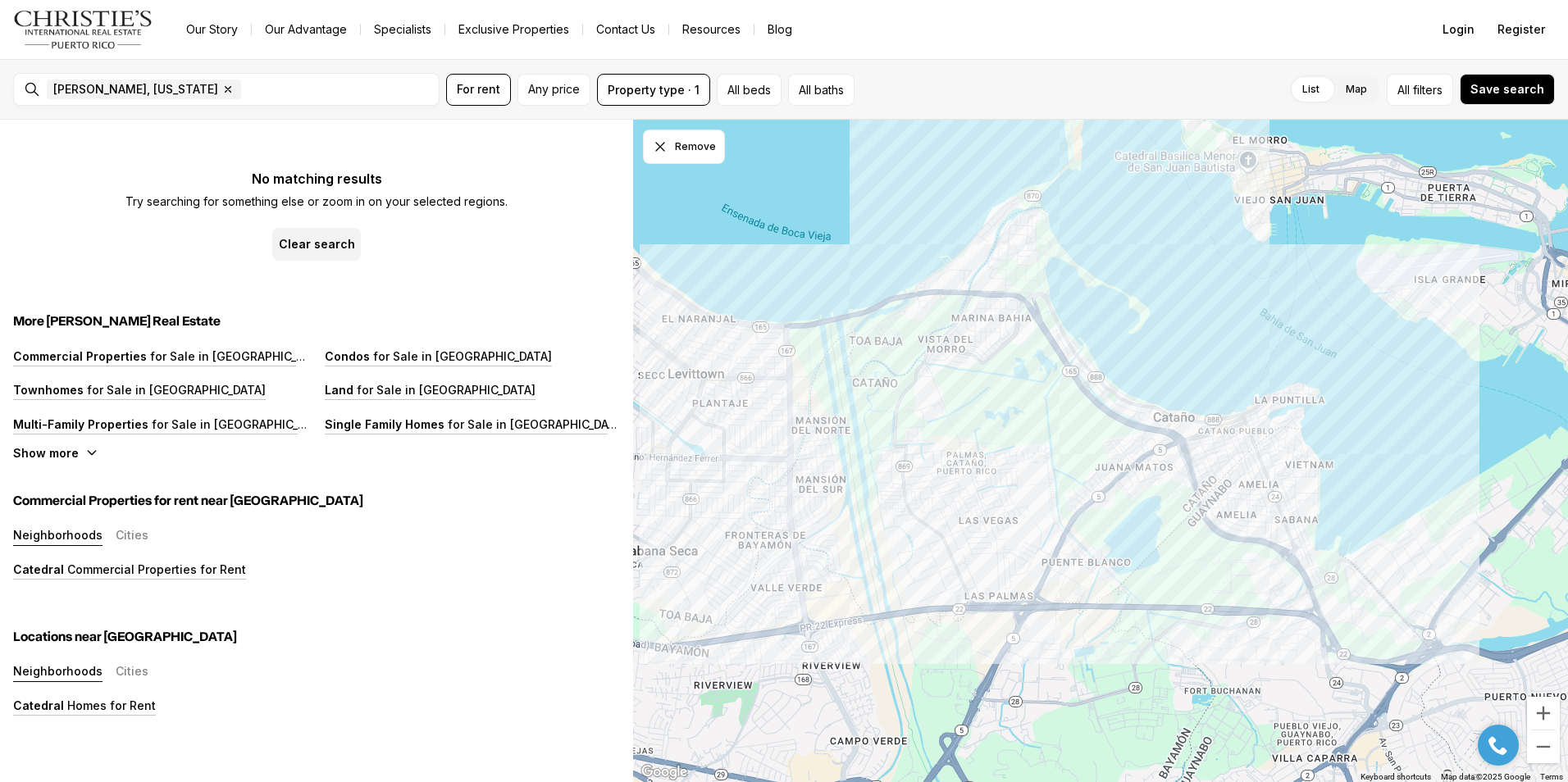
click at [890, 399] on div at bounding box center [1101, 451] width 935 height 663
